Goal: Task Accomplishment & Management: Manage account settings

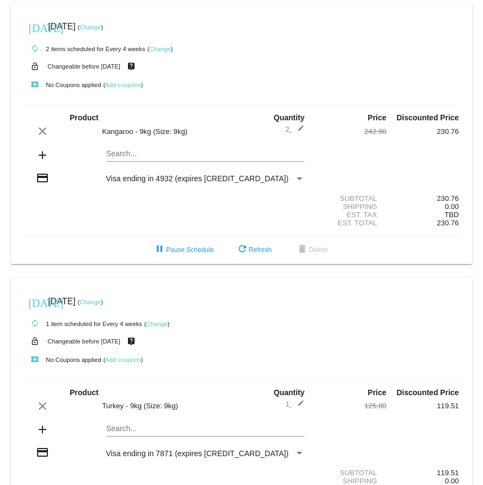
click at [101, 28] on link "Change" at bounding box center [90, 27] width 21 height 7
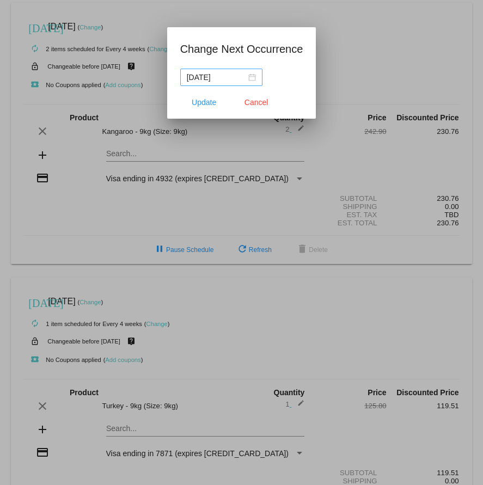
click at [246, 76] on div "[DATE]" at bounding box center [221, 77] width 69 height 12
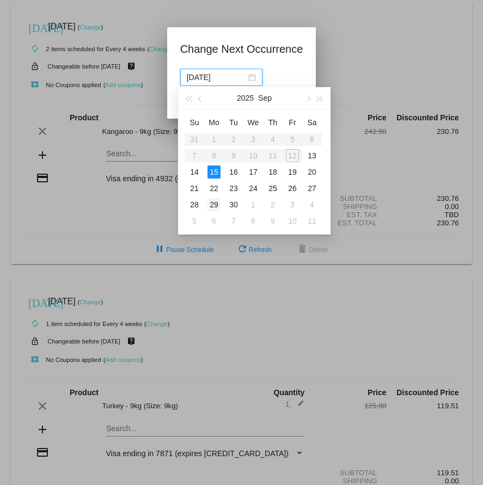
click at [219, 203] on div "29" at bounding box center [214, 204] width 13 height 13
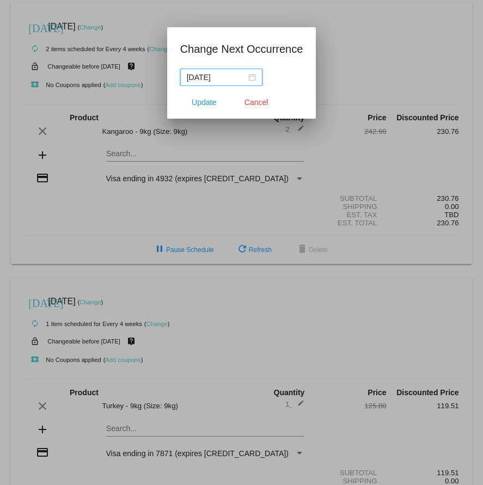
click at [246, 79] on div "[DATE]" at bounding box center [221, 77] width 69 height 12
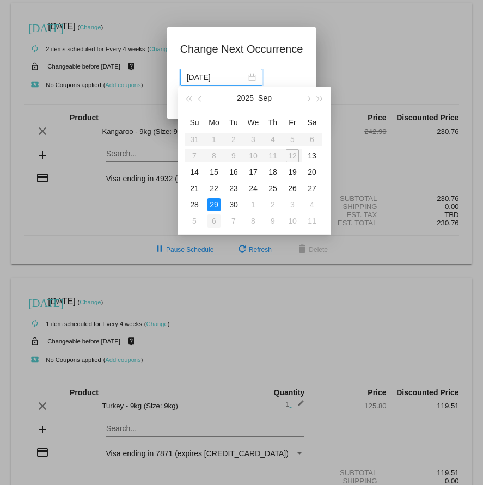
click at [213, 222] on div "6" at bounding box center [214, 221] width 13 height 13
type input "[DATE]"
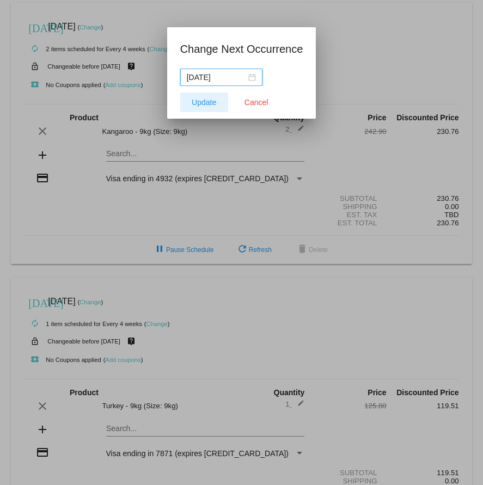
click at [211, 105] on span "Update" at bounding box center [204, 102] width 25 height 9
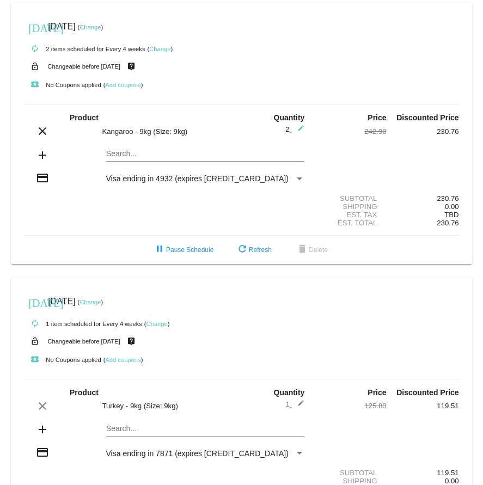
click at [101, 306] on link "Change" at bounding box center [90, 302] width 21 height 7
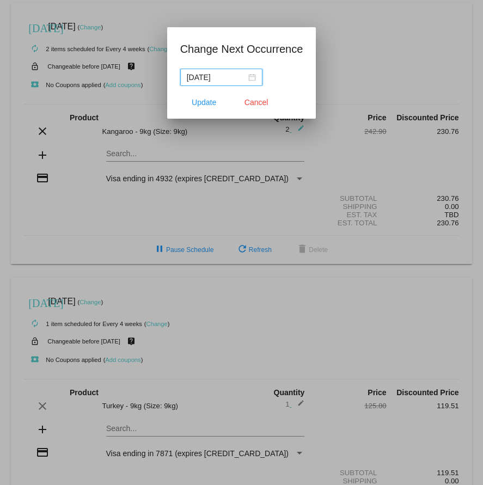
click at [244, 78] on div "[DATE]" at bounding box center [221, 77] width 69 height 12
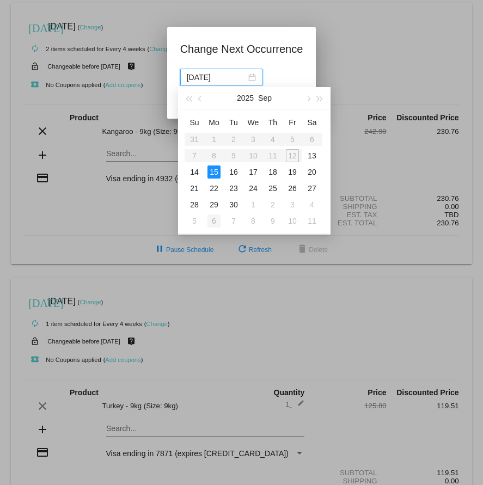
click at [216, 218] on div "6" at bounding box center [214, 221] width 13 height 13
type input "[DATE]"
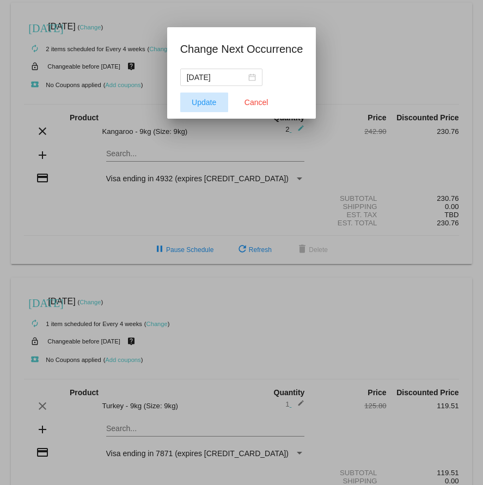
click at [204, 106] on span "Update" at bounding box center [204, 102] width 25 height 9
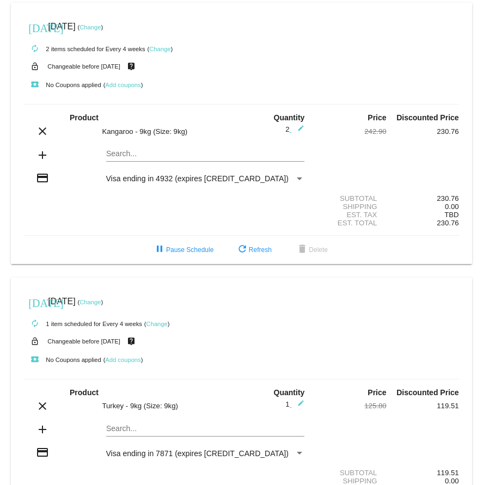
click at [162, 48] on link "Change" at bounding box center [159, 49] width 21 height 7
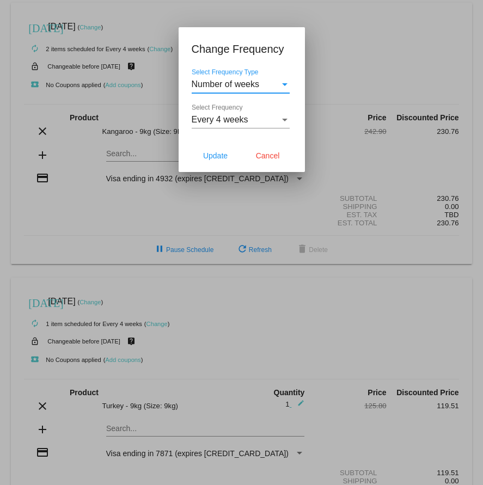
click at [284, 120] on div "Select Frequency" at bounding box center [284, 120] width 5 height 3
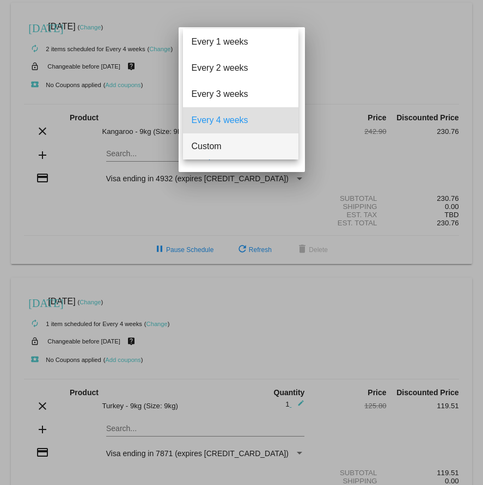
click at [223, 147] on span "Custom" at bounding box center [241, 146] width 98 height 26
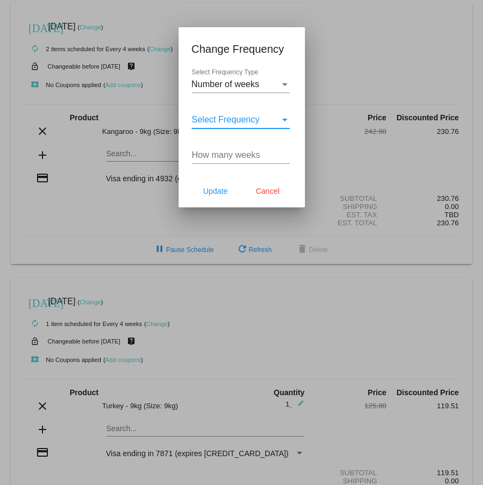
type input "1"
click at [285, 155] on input "1" at bounding box center [241, 155] width 98 height 10
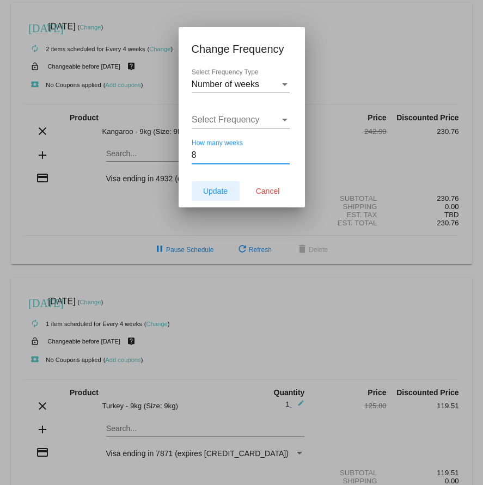
type input "8"
click at [221, 195] on span "Update" at bounding box center [215, 191] width 25 height 9
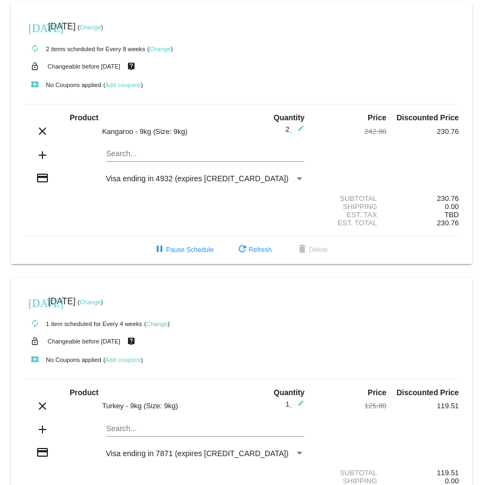
click at [159, 327] on link "Change" at bounding box center [157, 324] width 21 height 7
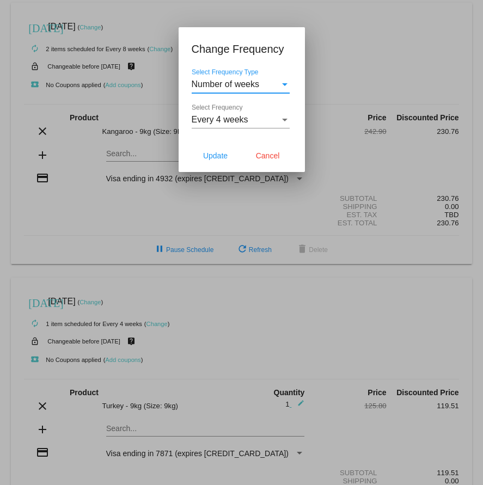
click at [286, 119] on div "Select Frequency" at bounding box center [284, 120] width 5 height 3
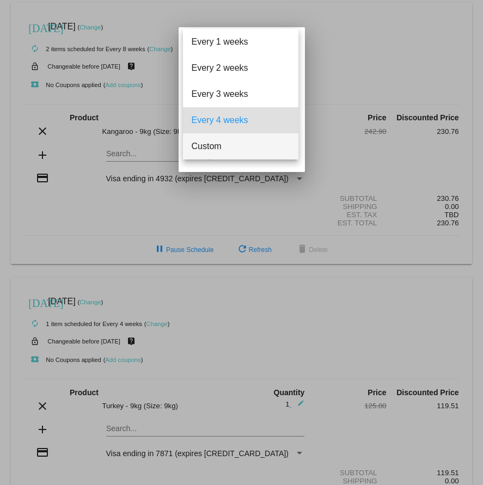
click at [234, 150] on span "Custom" at bounding box center [241, 146] width 98 height 26
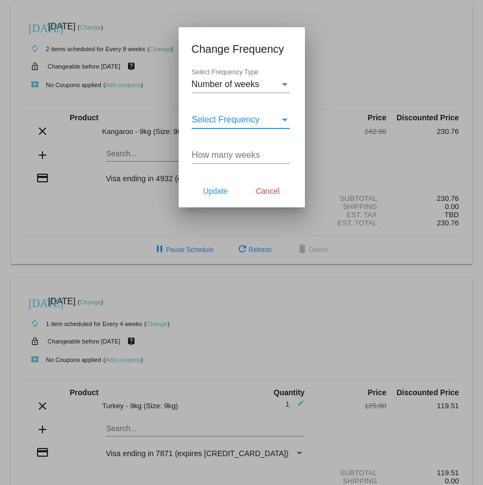
click at [277, 157] on input "How many weeks" at bounding box center [241, 155] width 98 height 10
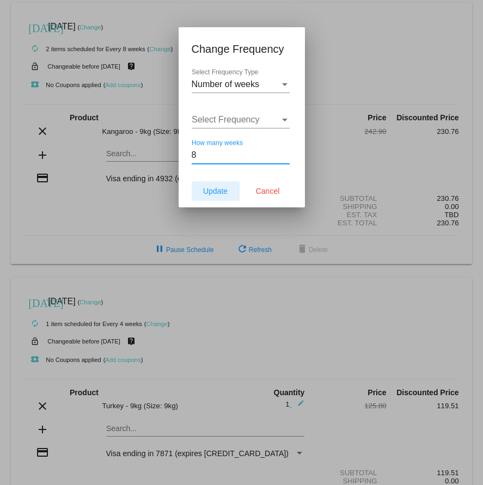
type input "8"
click at [219, 191] on span "Update" at bounding box center [215, 191] width 25 height 9
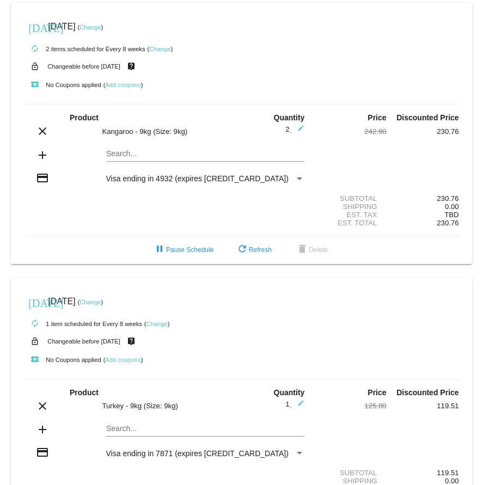
scroll to position [1, 0]
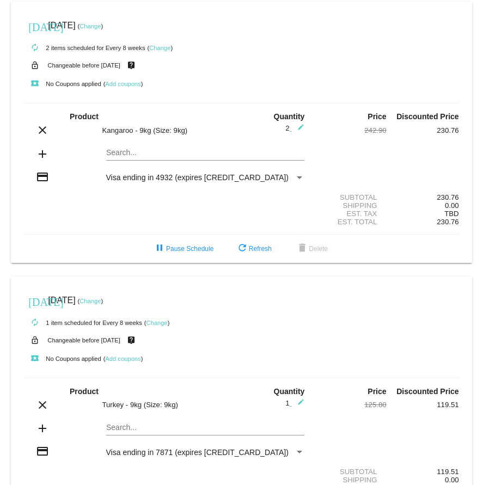
click at [101, 25] on link "Change" at bounding box center [90, 26] width 21 height 7
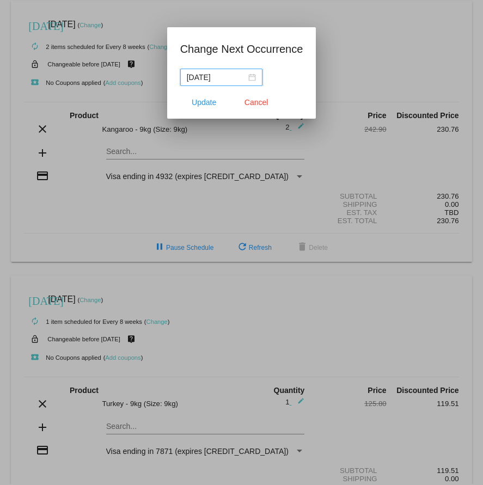
click at [246, 78] on div "[DATE]" at bounding box center [221, 77] width 69 height 12
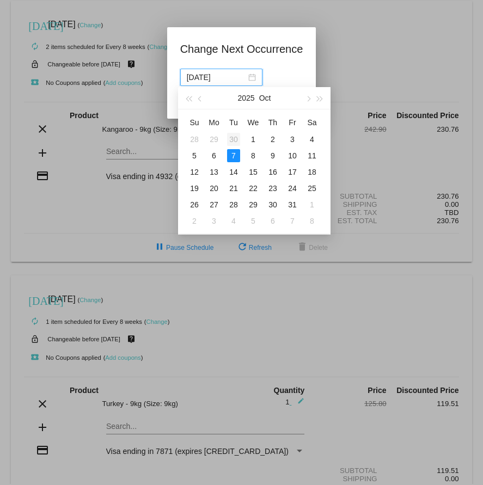
click at [233, 138] on div "30" at bounding box center [233, 139] width 13 height 13
type input "[DATE]"
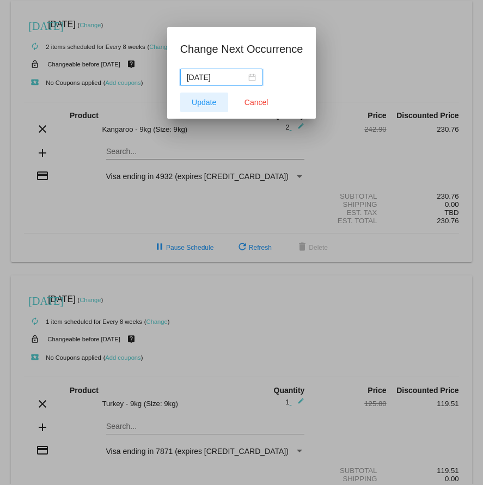
click at [206, 106] on span "Update" at bounding box center [204, 102] width 25 height 9
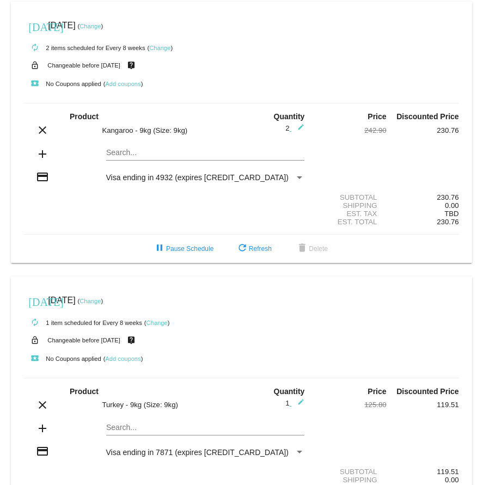
click at [101, 305] on link "Change" at bounding box center [90, 301] width 21 height 7
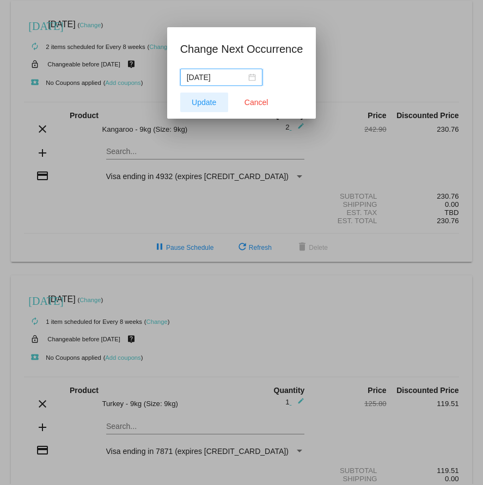
click at [200, 103] on span "Update" at bounding box center [204, 102] width 25 height 9
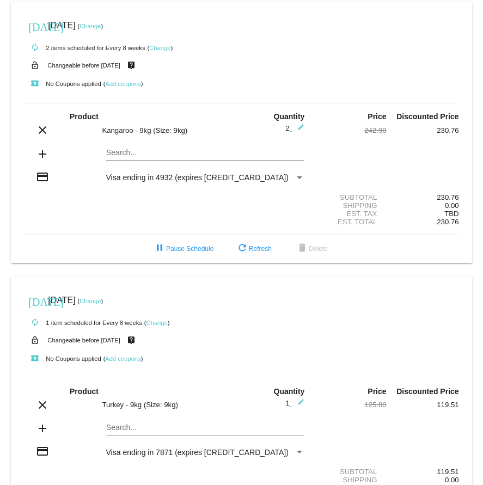
click at [101, 305] on link "Change" at bounding box center [90, 301] width 21 height 7
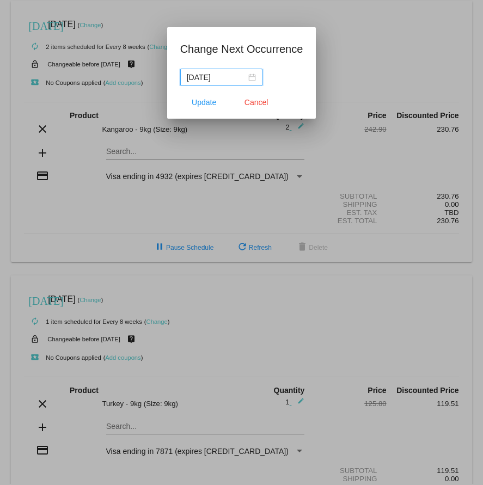
click at [244, 75] on div "[DATE]" at bounding box center [221, 77] width 69 height 12
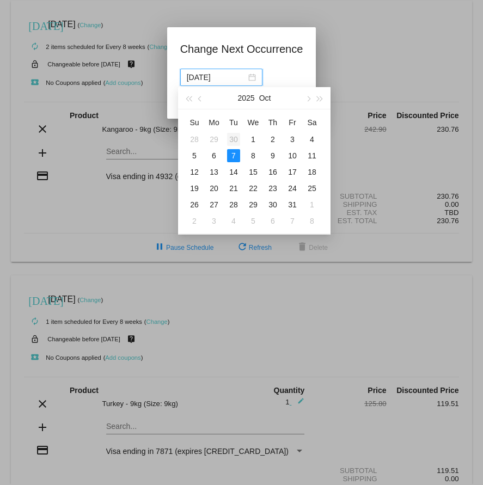
click at [231, 139] on div "30" at bounding box center [233, 139] width 13 height 13
type input "[DATE]"
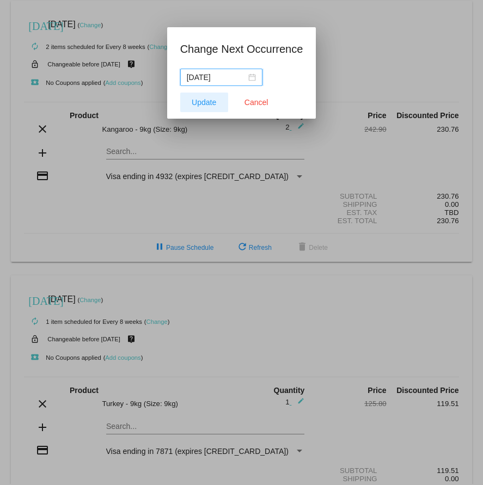
click at [202, 105] on span "Update" at bounding box center [204, 102] width 25 height 9
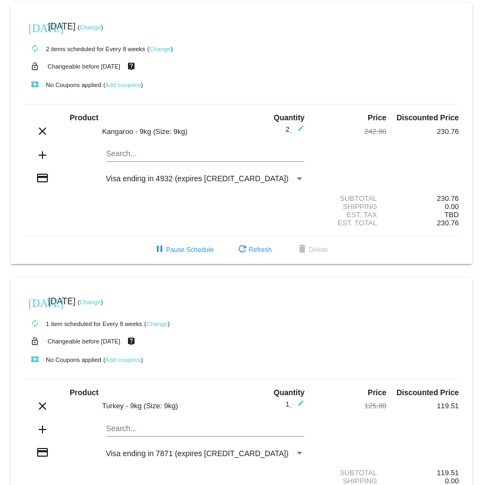
scroll to position [0, 0]
